Goal: Unclear

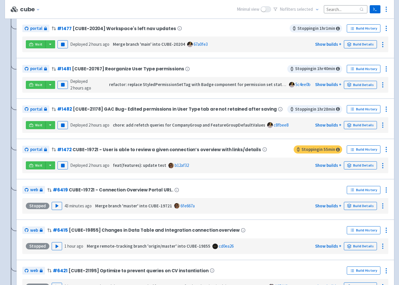
scroll to position [203, 0]
click at [32, 168] on icon at bounding box center [31, 165] width 4 height 4
